Goal: Task Accomplishment & Management: Manage account settings

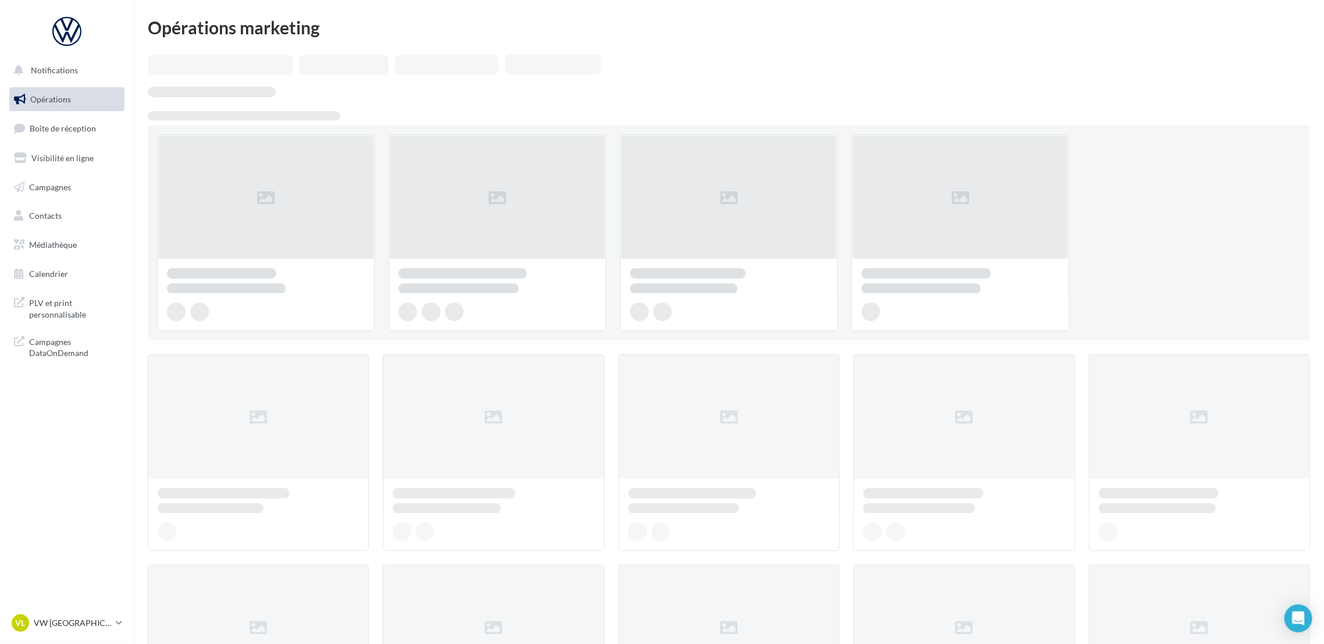
click at [115, 635] on div "VL VW LE HAVRE vw-leh-tou" at bounding box center [67, 628] width 134 height 32
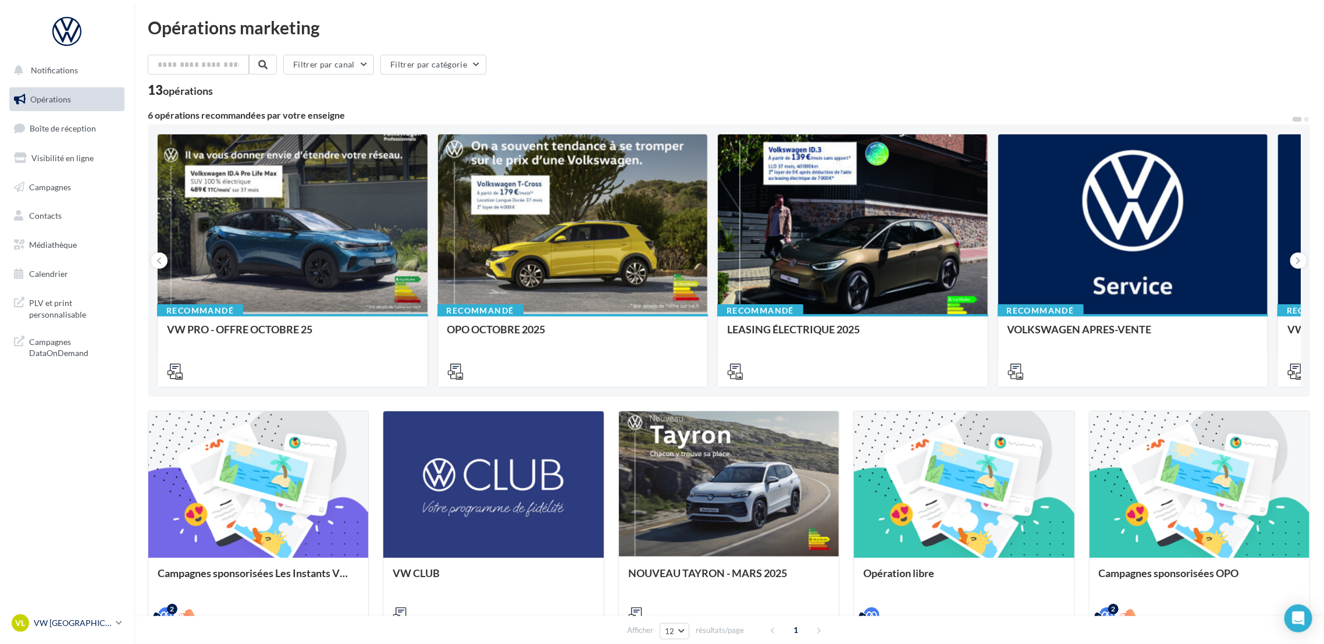
click at [114, 619] on link "VL VW LE HAVRE vw-leh-tou" at bounding box center [66, 623] width 115 height 22
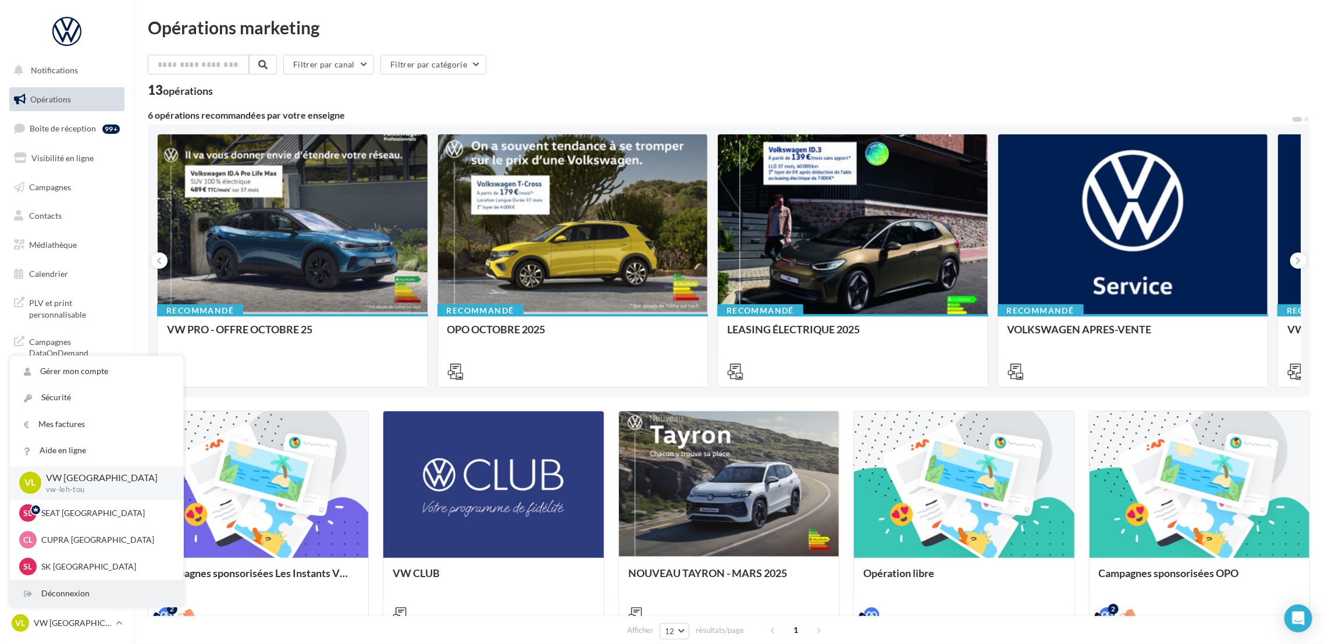
click at [120, 593] on div "Déconnexion" at bounding box center [96, 593] width 173 height 26
